Goal: Information Seeking & Learning: Learn about a topic

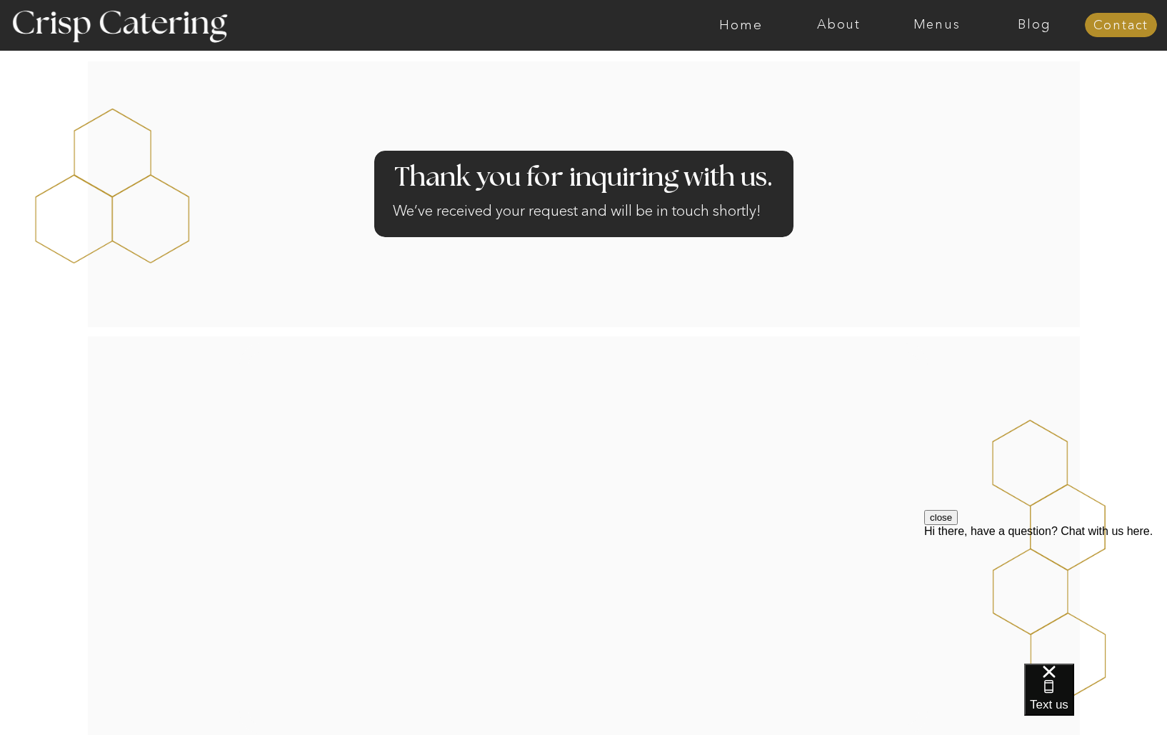
click at [935, 35] on div at bounding box center [639, 25] width 2264 height 50
click at [940, 22] on nav "Menus" at bounding box center [936, 25] width 98 height 14
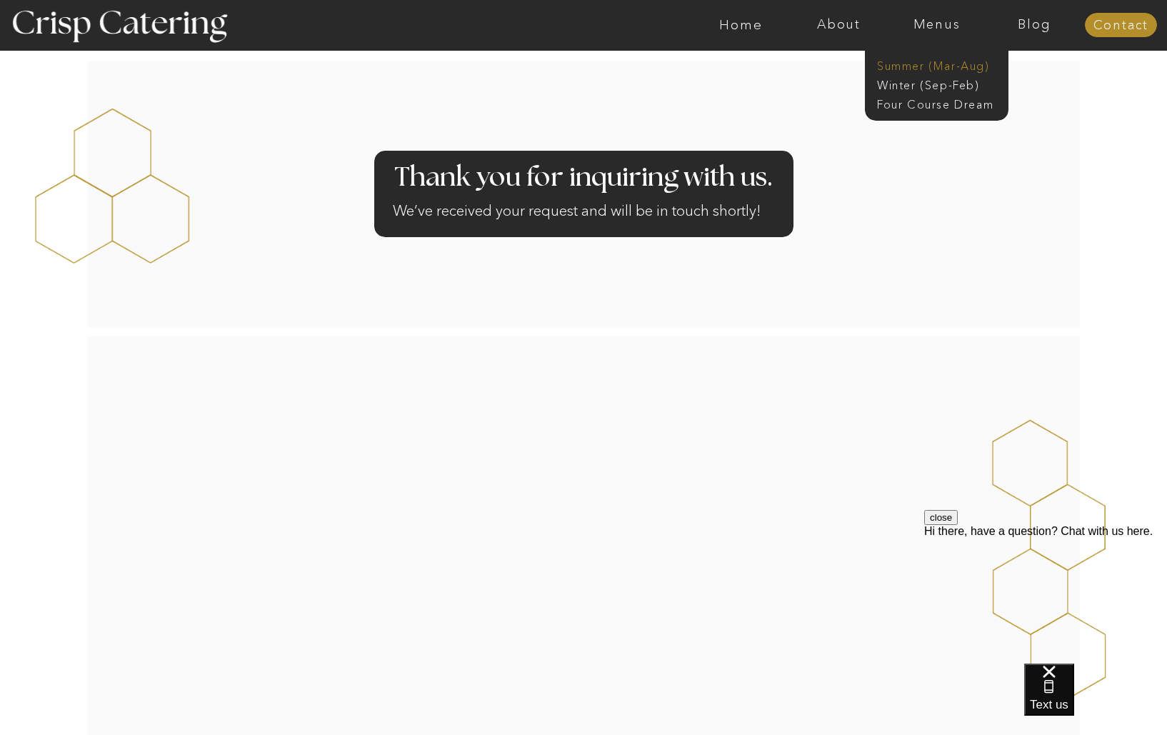
click at [928, 66] on nav "Summer (Mar-Aug)" at bounding box center [941, 65] width 128 height 14
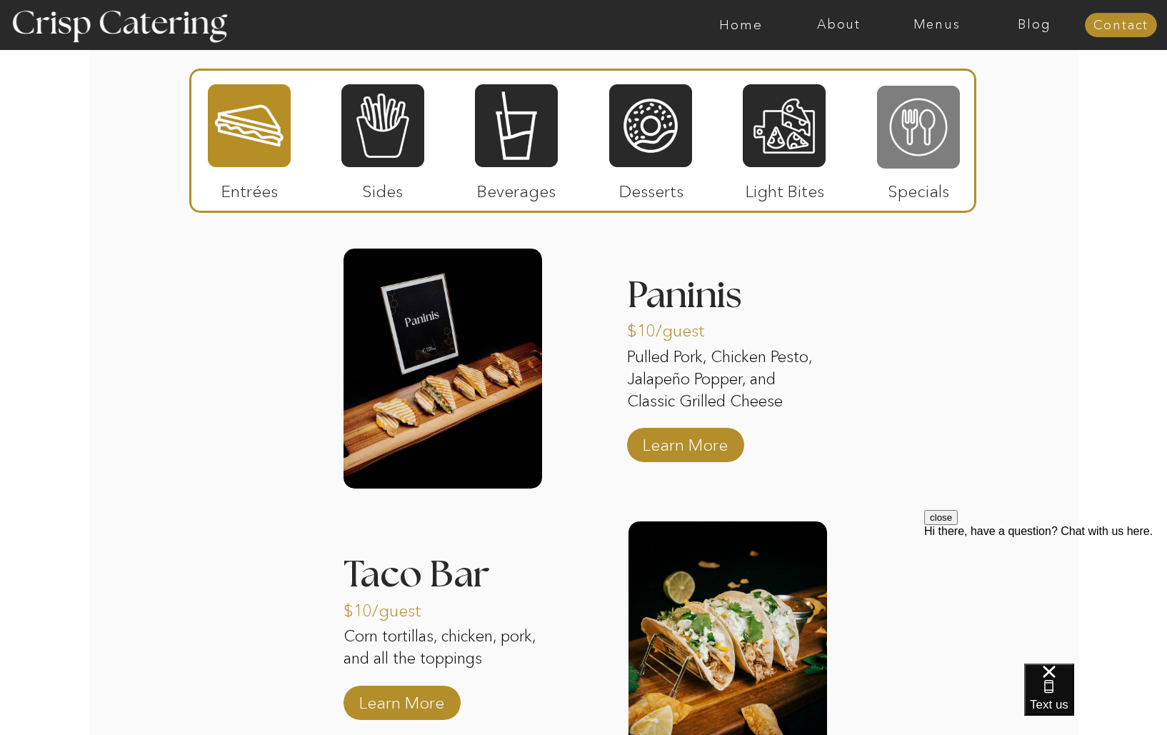
scroll to position [1362, 0]
click at [899, 120] on div at bounding box center [918, 127] width 83 height 86
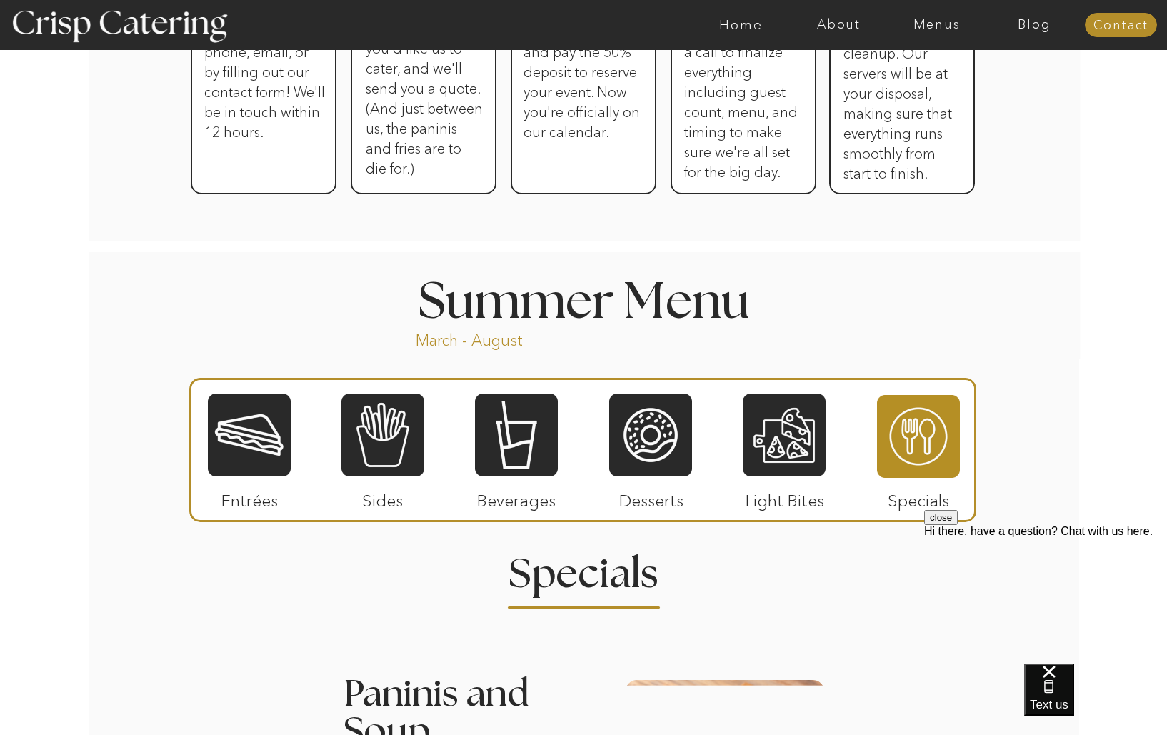
scroll to position [971, 0]
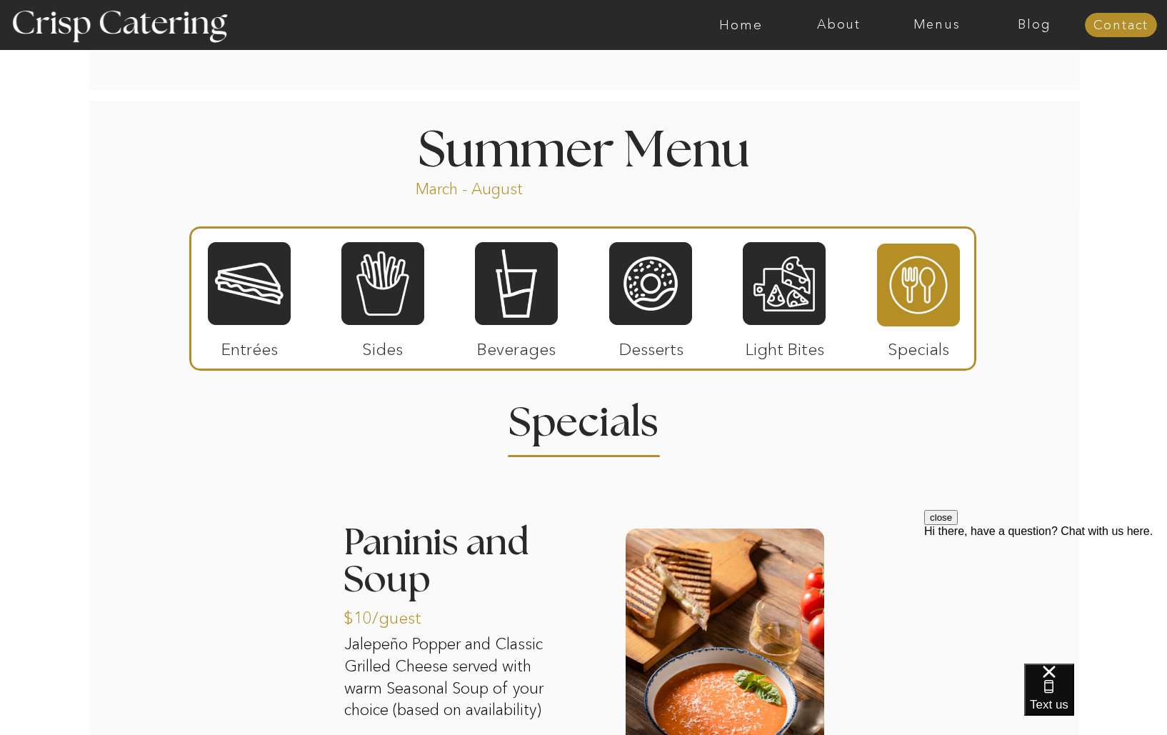
click at [256, 304] on div at bounding box center [249, 284] width 83 height 86
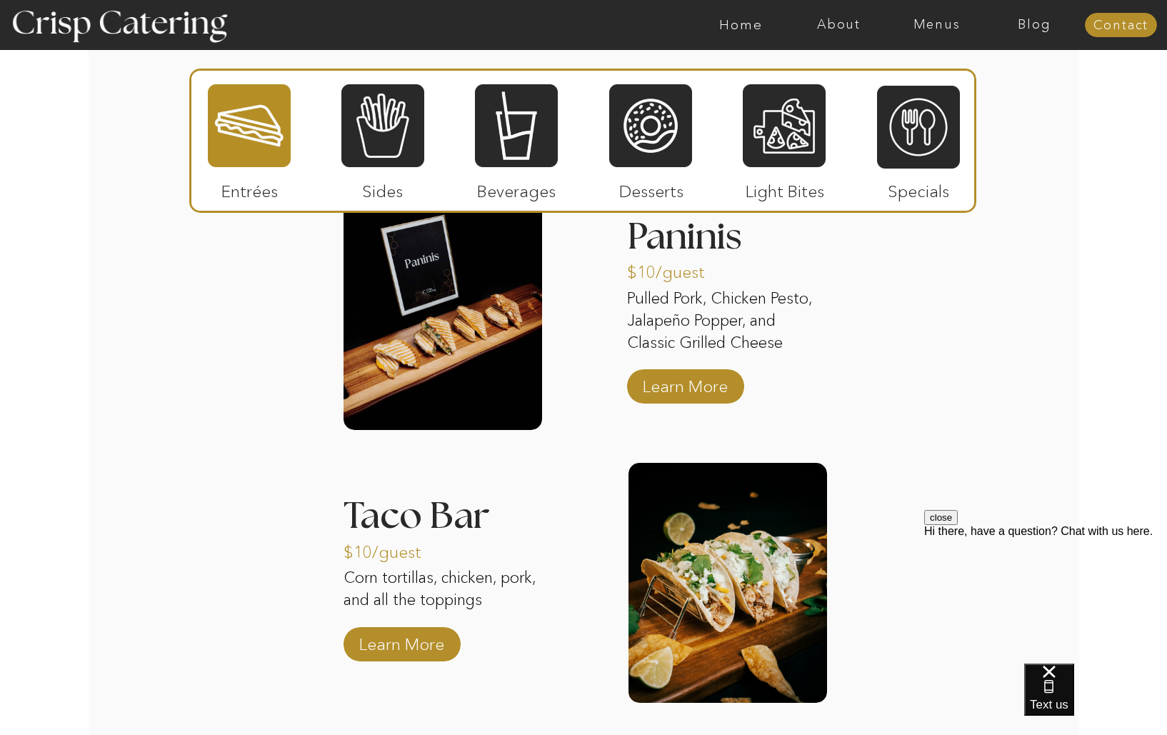
scroll to position [1437, 0]
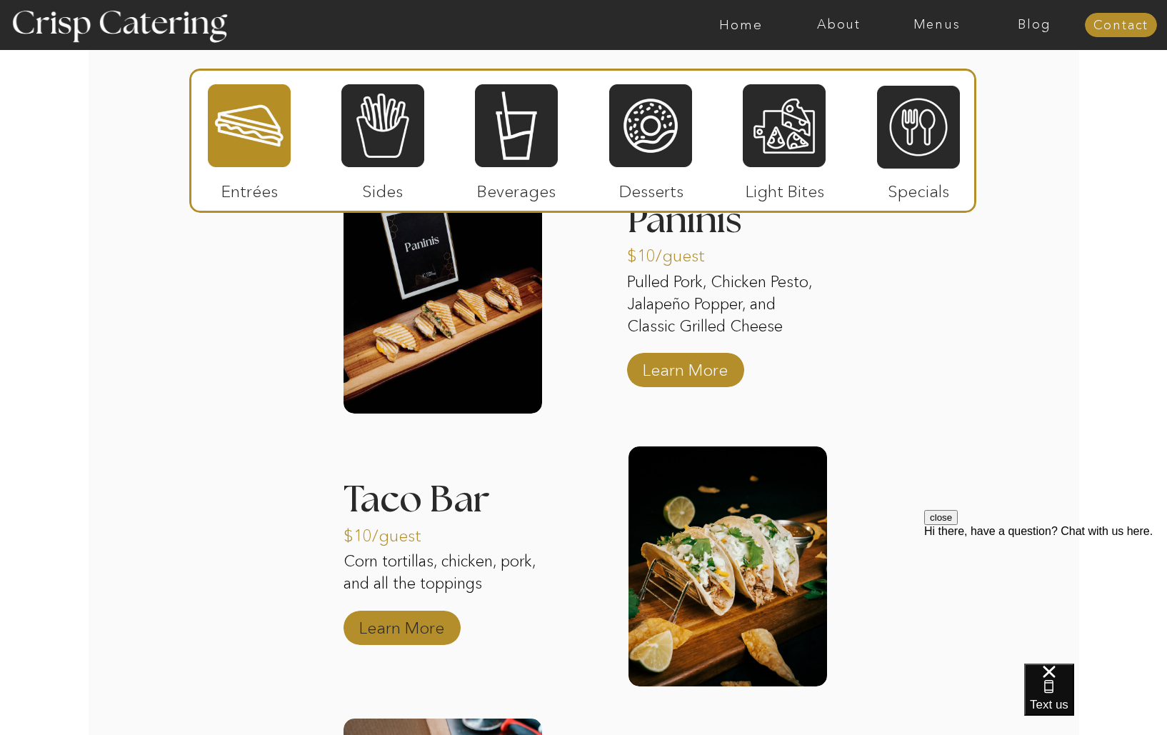
click at [415, 633] on p "Learn More" at bounding box center [401, 623] width 95 height 41
